Goal: Task Accomplishment & Management: Manage account settings

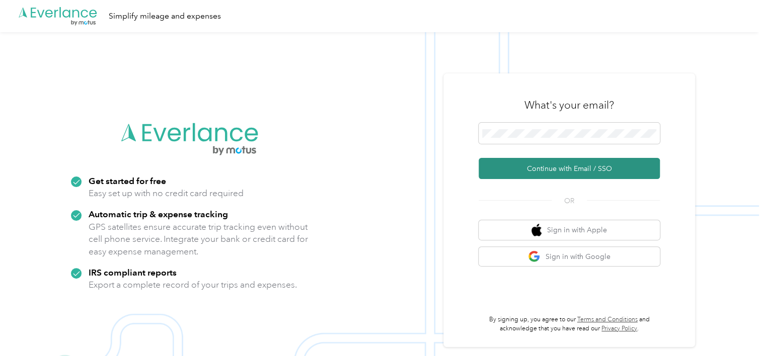
click at [535, 165] on button "Continue with Email / SSO" at bounding box center [568, 168] width 181 height 21
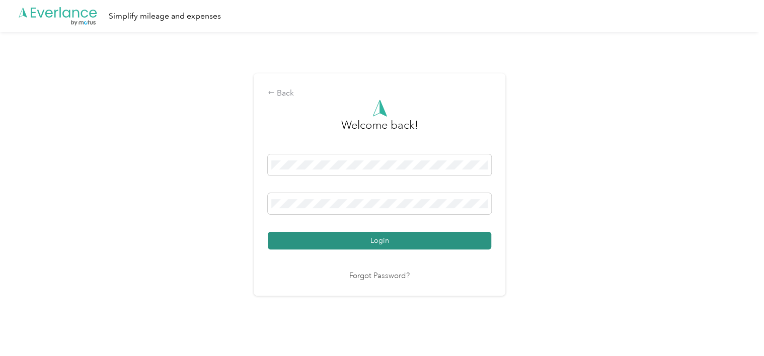
click at [358, 234] on button "Login" at bounding box center [379, 241] width 223 height 18
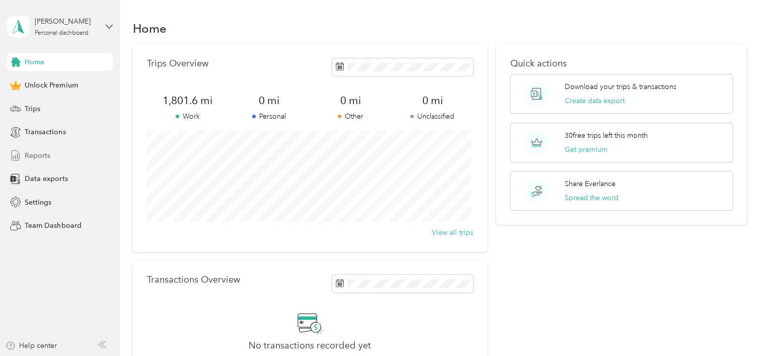
click at [41, 153] on span "Reports" at bounding box center [38, 155] width 26 height 11
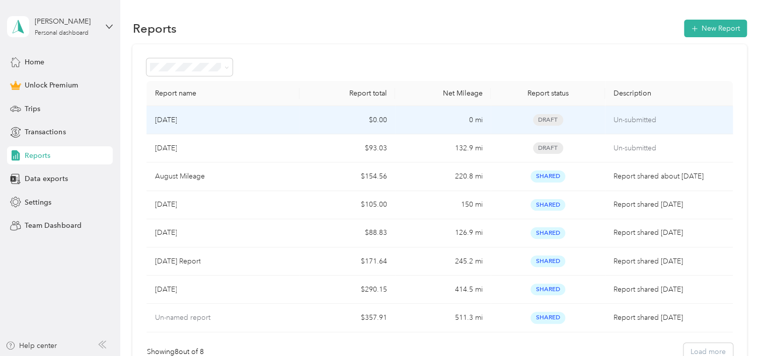
click at [325, 122] on td "$0.00" at bounding box center [347, 120] width 96 height 28
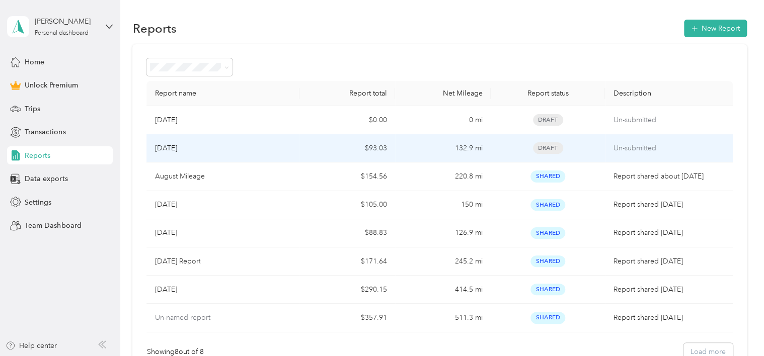
click at [246, 151] on div "[DATE]" at bounding box center [222, 148] width 137 height 11
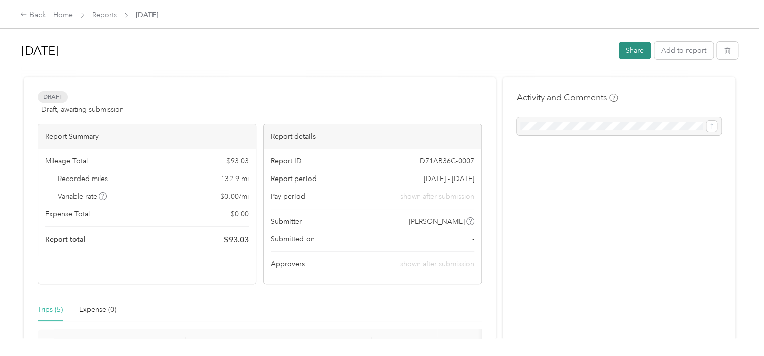
click at [624, 59] on button "Share" at bounding box center [634, 51] width 32 height 18
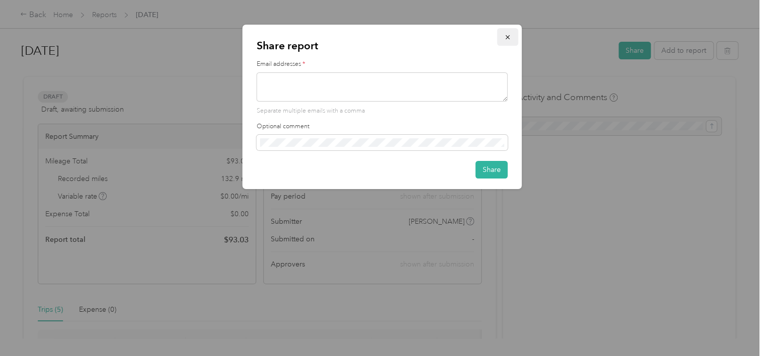
click at [503, 40] on button "button" at bounding box center [507, 37] width 21 height 18
